Goal: Task Accomplishment & Management: Use online tool/utility

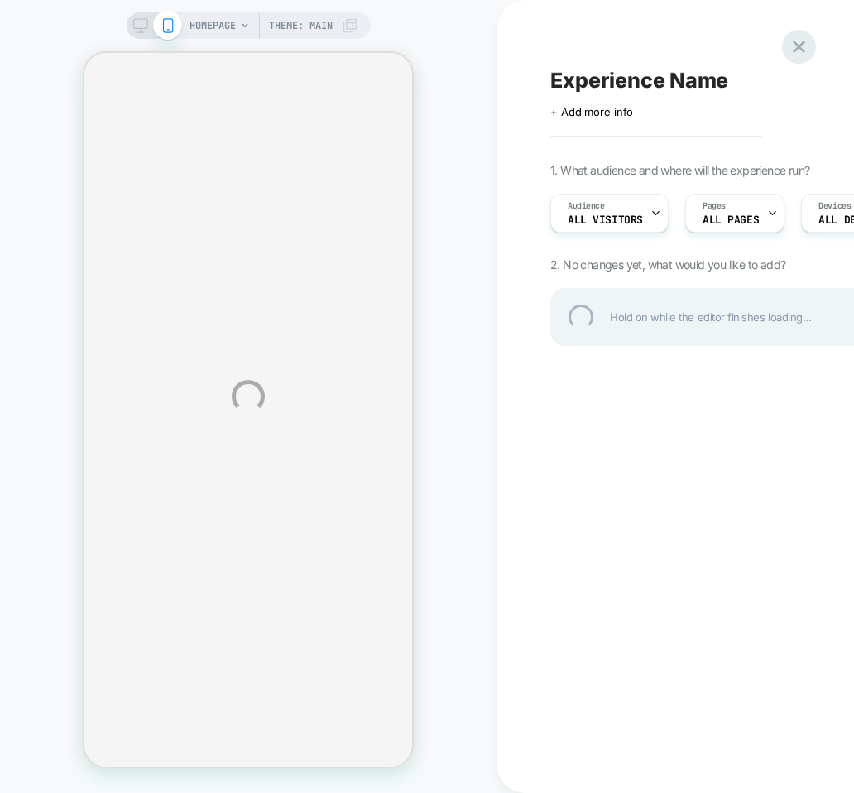
click at [715, 40] on div at bounding box center [799, 47] width 34 height 34
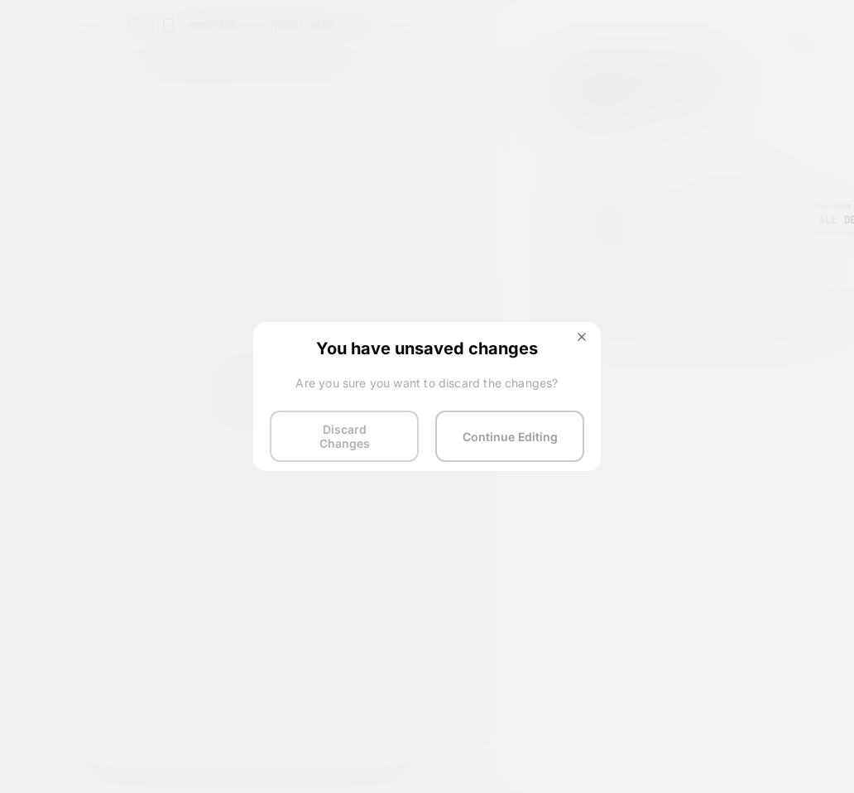
click at [356, 433] on button "Discard Changes" at bounding box center [344, 436] width 149 height 51
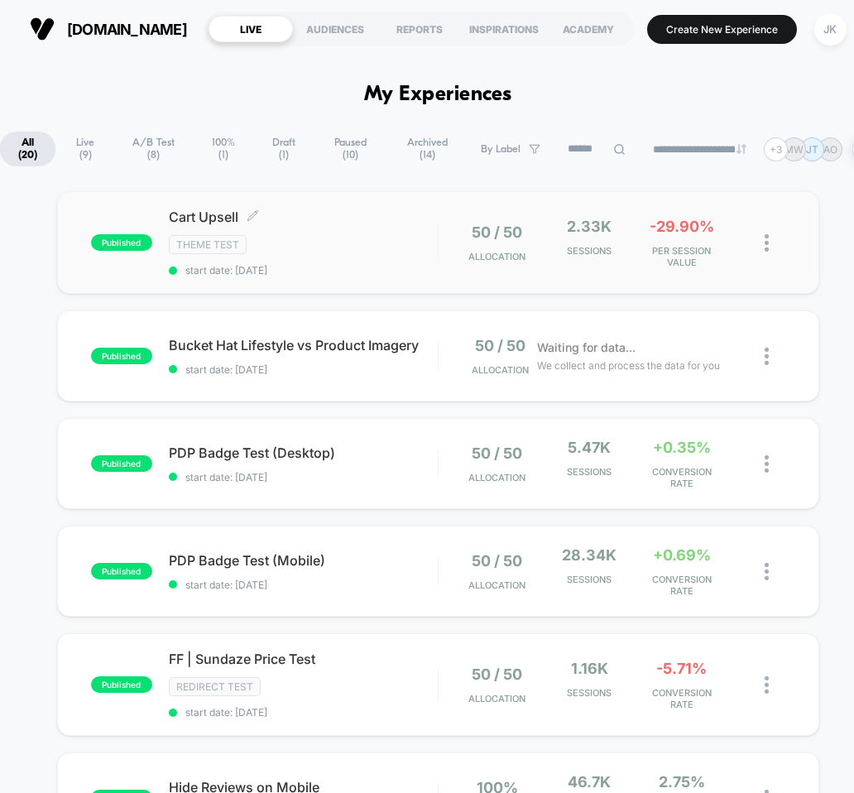
click at [307, 243] on div "Theme Test" at bounding box center [303, 244] width 269 height 19
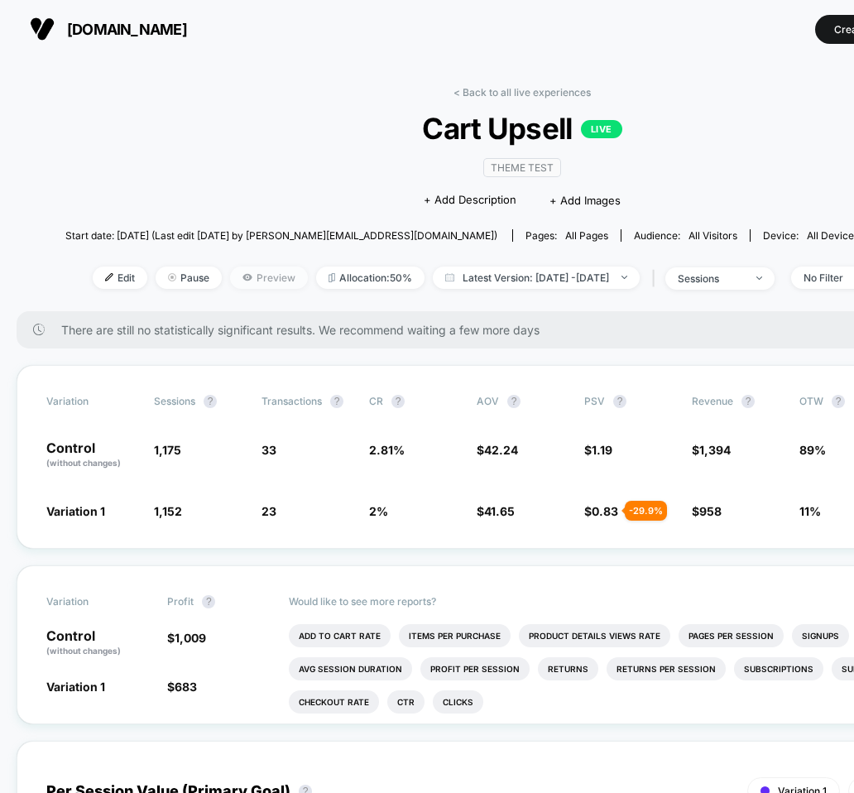
click at [235, 282] on span "Preview" at bounding box center [269, 278] width 78 height 22
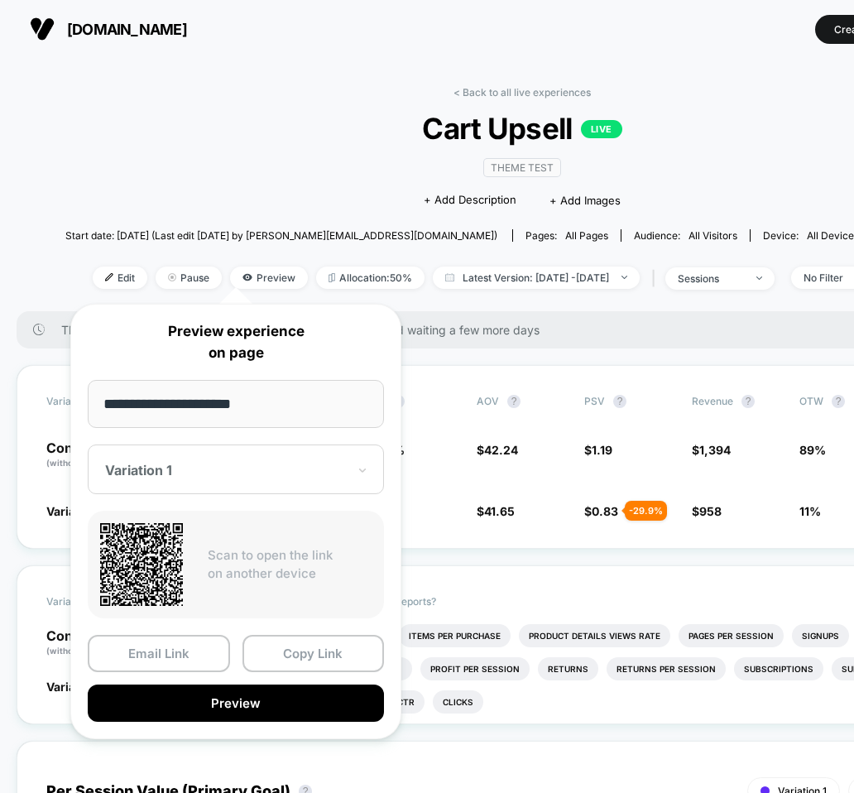
click at [171, 476] on div at bounding box center [226, 470] width 242 height 17
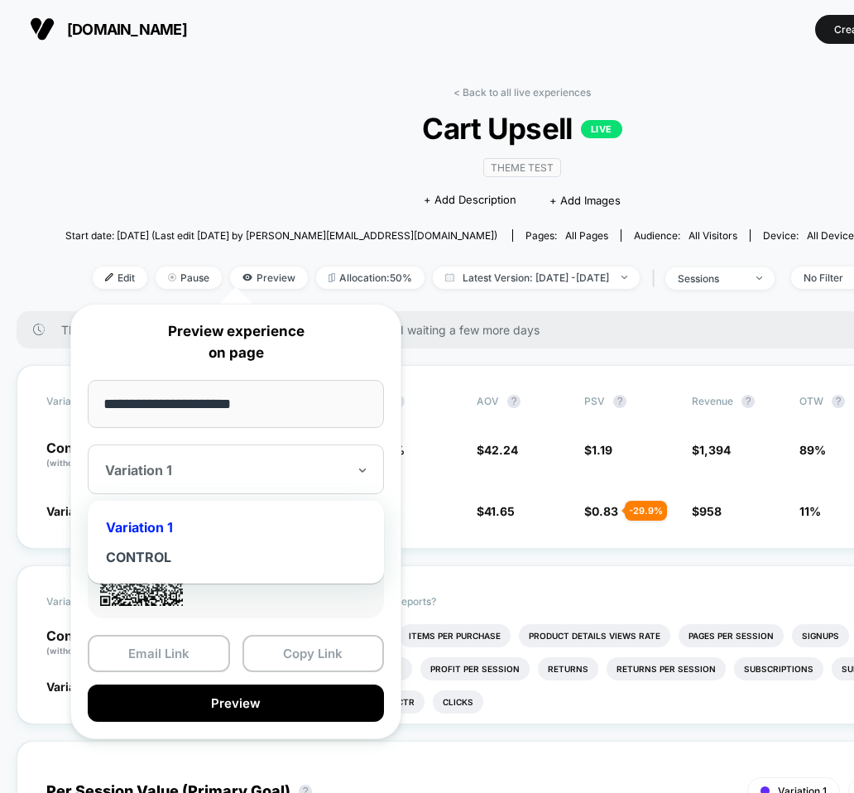
click at [152, 533] on div "Variation 1" at bounding box center [236, 528] width 280 height 30
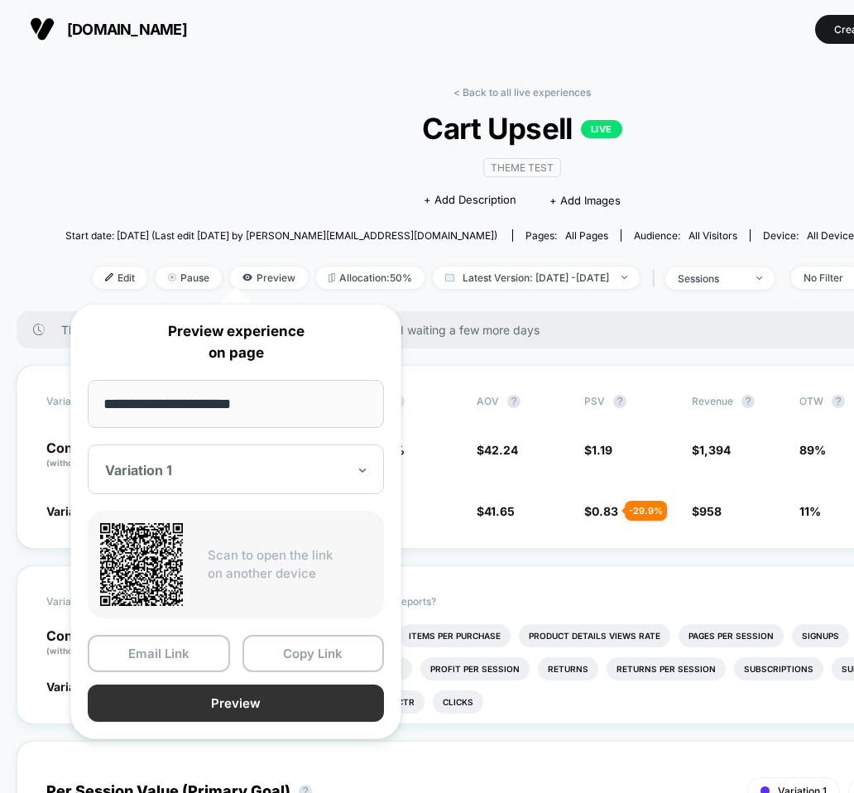
click at [196, 707] on button "Preview" at bounding box center [236, 703] width 296 height 37
